Goal: Book appointment/travel/reservation

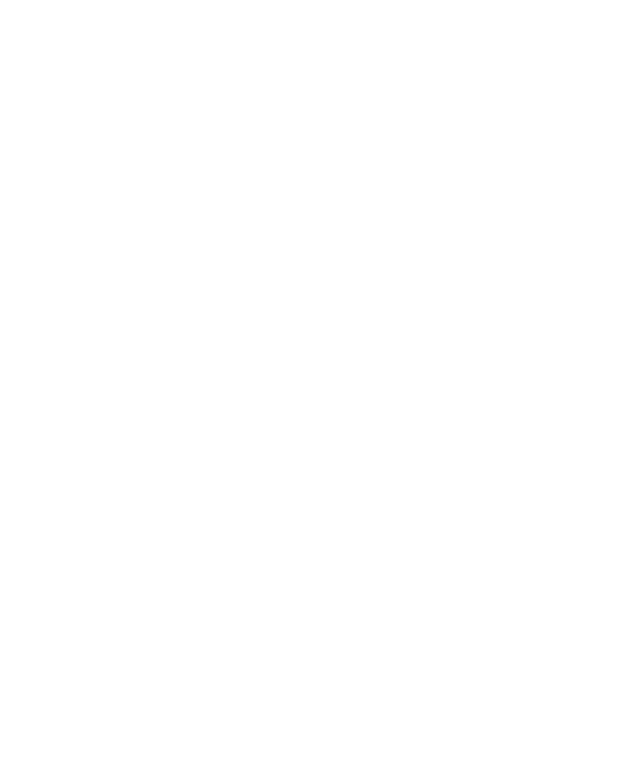
scroll to position [626, 0]
click at [115, 397] on link "Familienhotel finden" at bounding box center [98, 400] width 135 height 31
click at [71, 353] on span "Anreise" at bounding box center [72, 358] width 34 height 11
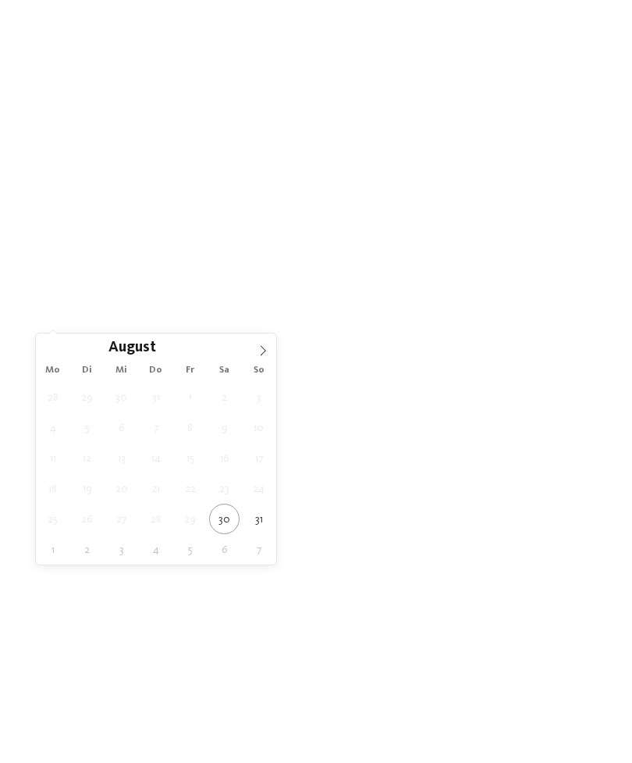
click at [259, 352] on icon at bounding box center [263, 350] width 11 height 11
type div "28.09.2025"
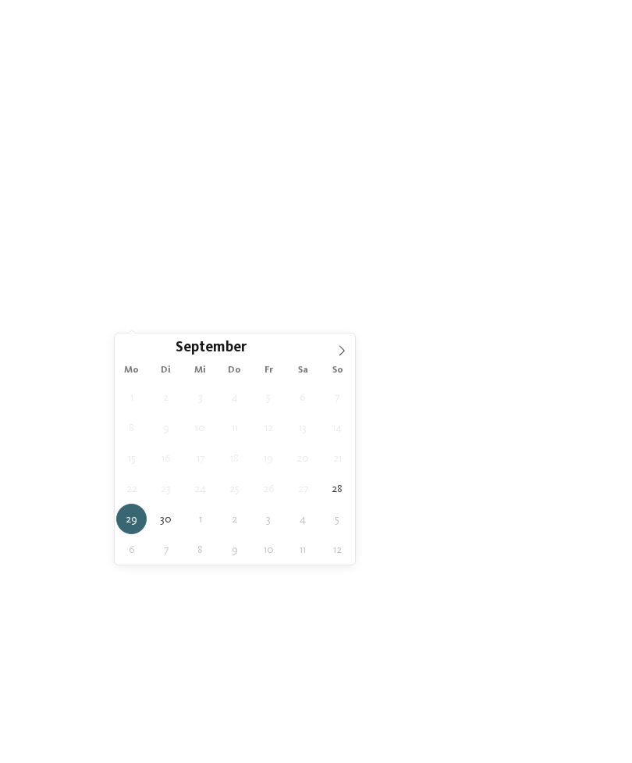
type div "05.10.2025"
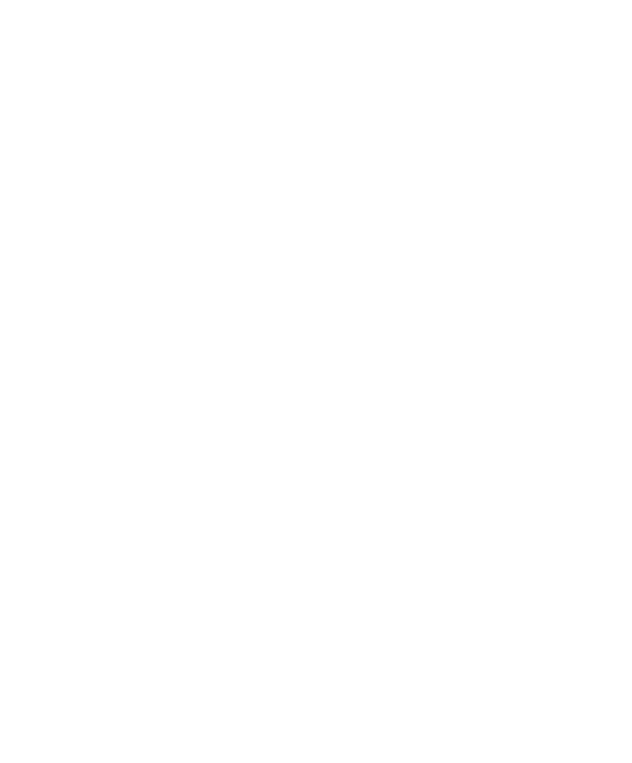
click at [568, 353] on span "filtern" at bounding box center [560, 358] width 36 height 11
click at [237, 108] on span "Region" at bounding box center [229, 113] width 34 height 11
click at [401, 320] on div "Eisacktal" at bounding box center [316, 335] width 203 height 31
click at [411, 351] on div "Meraner Land" at bounding box center [316, 366] width 203 height 31
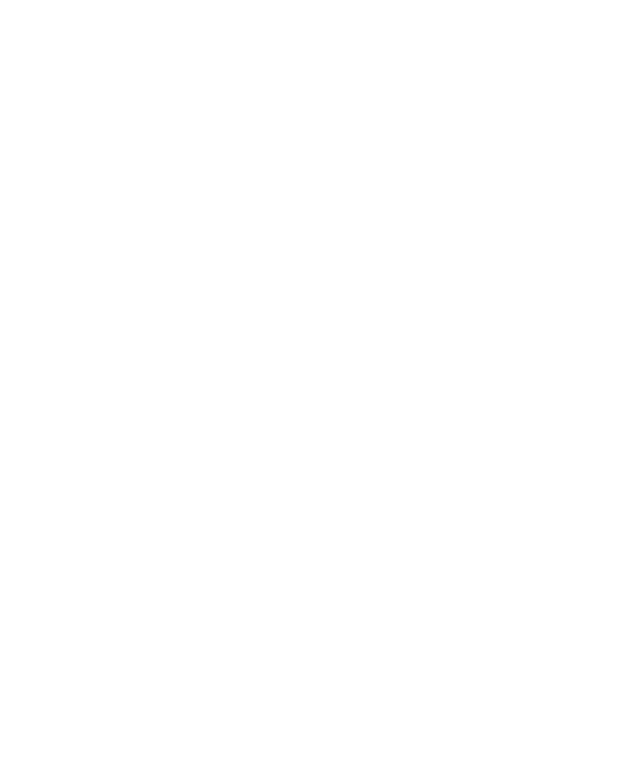
click at [390, 468] on div "übernehmen" at bounding box center [316, 483] width 203 height 31
click at [606, 220] on icon at bounding box center [602, 233] width 34 height 27
click at [472, 354] on div at bounding box center [477, 357] width 12 height 6
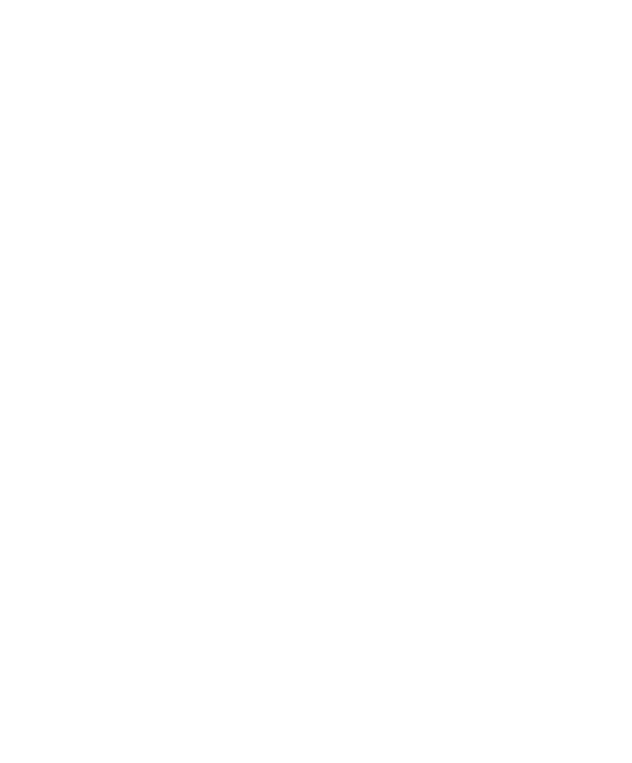
click at [440, 148] on icon at bounding box center [442, 161] width 34 height 27
click at [212, 153] on div at bounding box center [169, 168] width 277 height 156
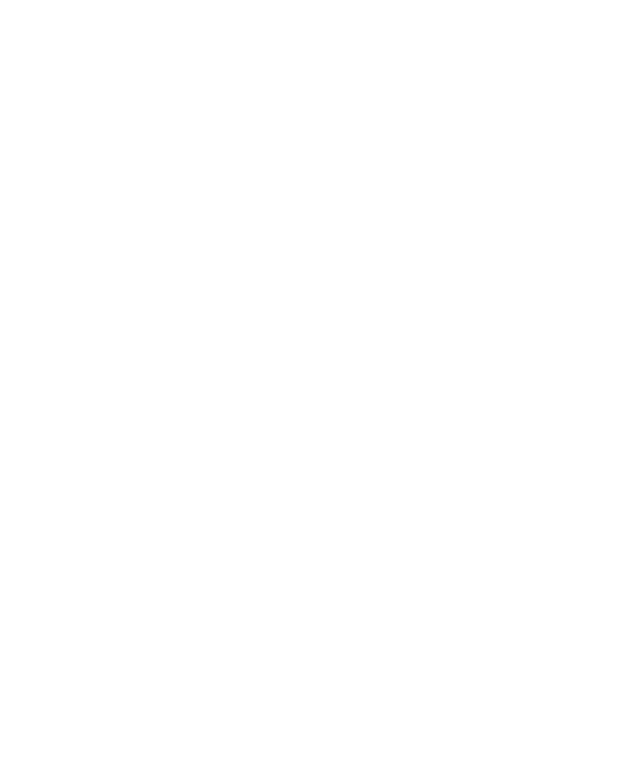
click at [237, 351] on span "Region" at bounding box center [229, 356] width 34 height 11
click at [410, 327] on div at bounding box center [410, 335] width 16 height 16
click at [404, 358] on div at bounding box center [410, 366] width 16 height 16
click at [436, 226] on icon at bounding box center [442, 239] width 34 height 27
click at [36, 100] on icon at bounding box center [35, 101] width 38 height 31
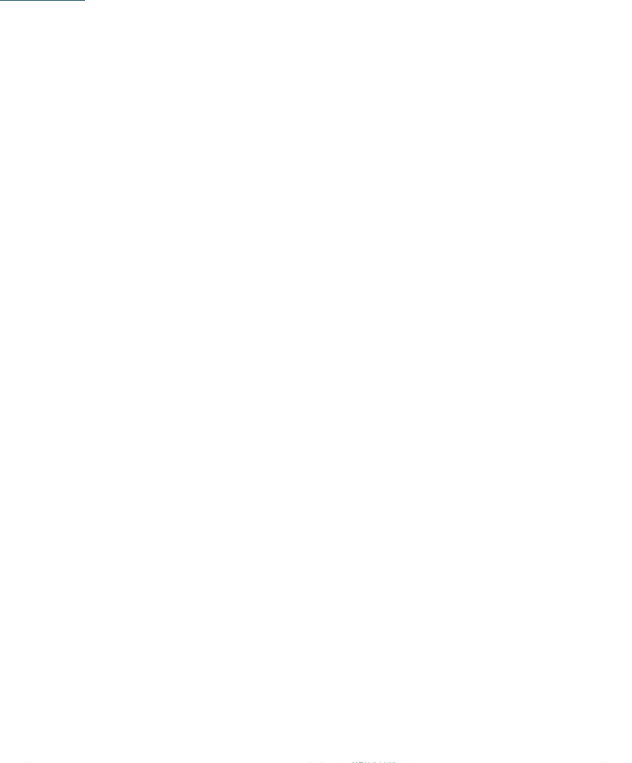
scroll to position [561, 0]
click at [206, 582] on h4 "Family Hotel Gutenberg ****" at bounding box center [170, 592] width 246 height 20
click at [603, 262] on img at bounding box center [316, 248] width 632 height 356
click at [323, 359] on span "Doppelzimmer" at bounding box center [316, 363] width 69 height 9
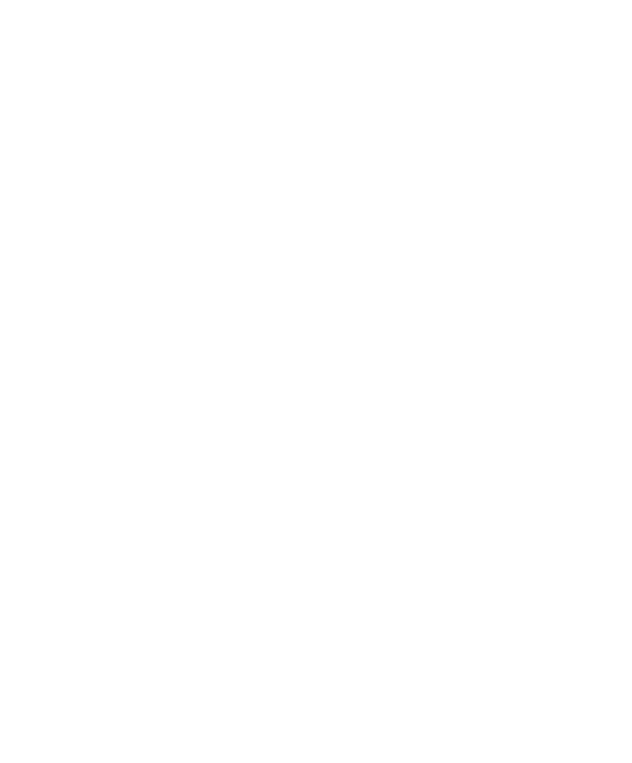
scroll to position [702, 0]
click at [44, 91] on icon at bounding box center [35, 101] width 38 height 31
click at [247, 351] on div "Region" at bounding box center [229, 357] width 42 height 12
click at [372, 320] on div "Eisacktal" at bounding box center [316, 335] width 203 height 31
click at [381, 351] on div "Meraner Land" at bounding box center [316, 366] width 203 height 31
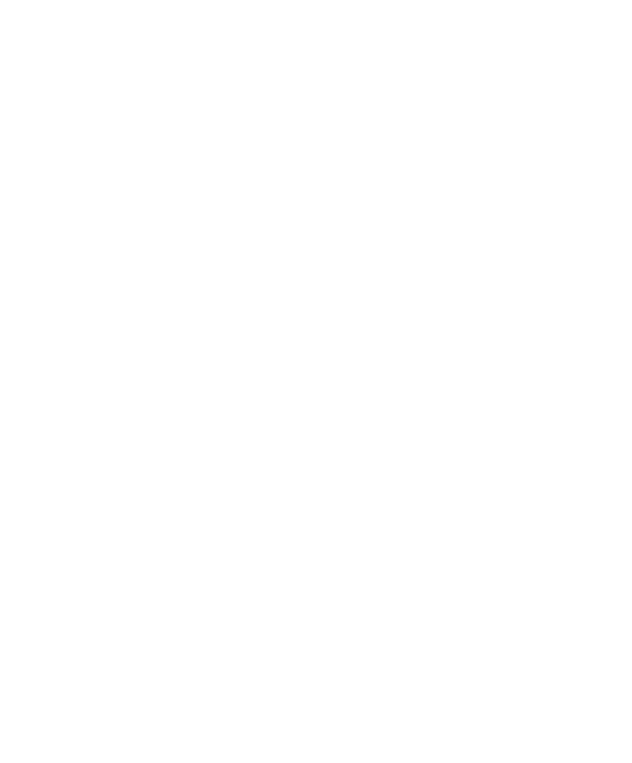
click at [379, 468] on div "übernehmen" at bounding box center [316, 483] width 203 height 31
click at [529, 421] on h4 "Aktiv & Familienhotel Adlernest ****" at bounding box center [463, 441] width 246 height 41
click at [130, 278] on span "[DOMAIN_NAME]" at bounding box center [100, 284] width 91 height 12
